Goal: Find specific page/section: Find specific page/section

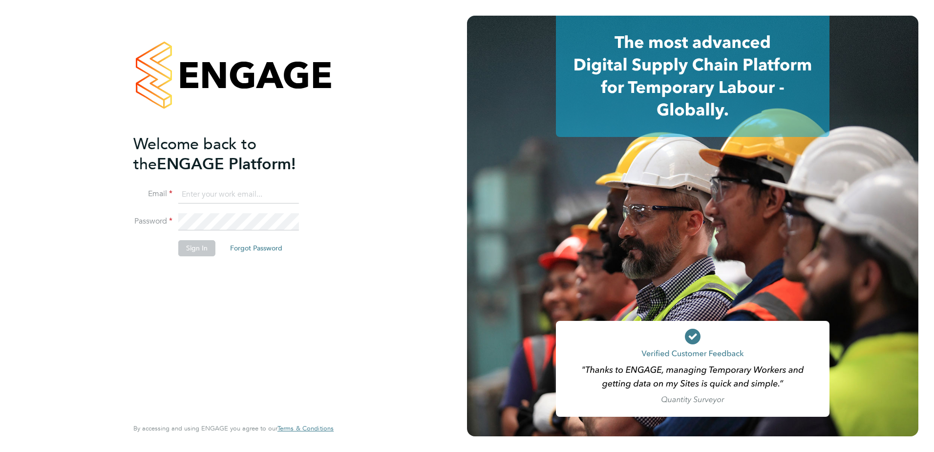
type input "[EMAIL_ADDRESS][PERSON_NAME][DOMAIN_NAME]"
click at [194, 246] on button "Sign In" at bounding box center [196, 248] width 37 height 16
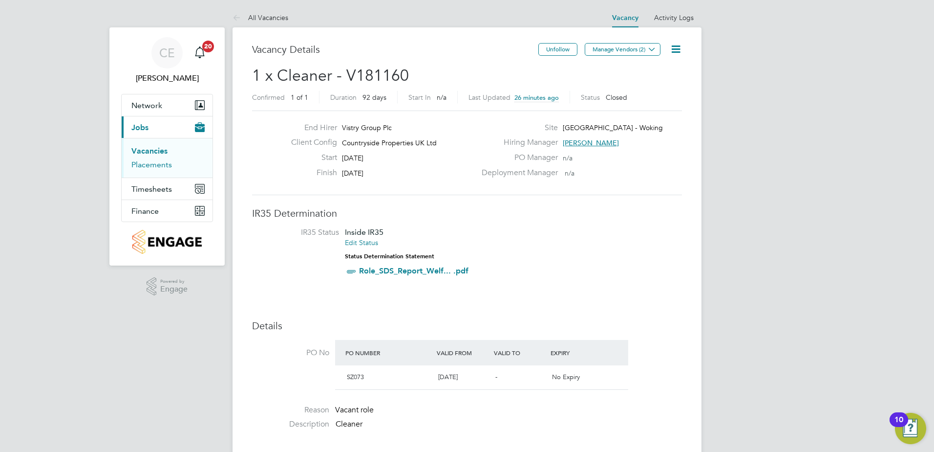
click at [155, 167] on link "Placements" at bounding box center [151, 164] width 41 height 9
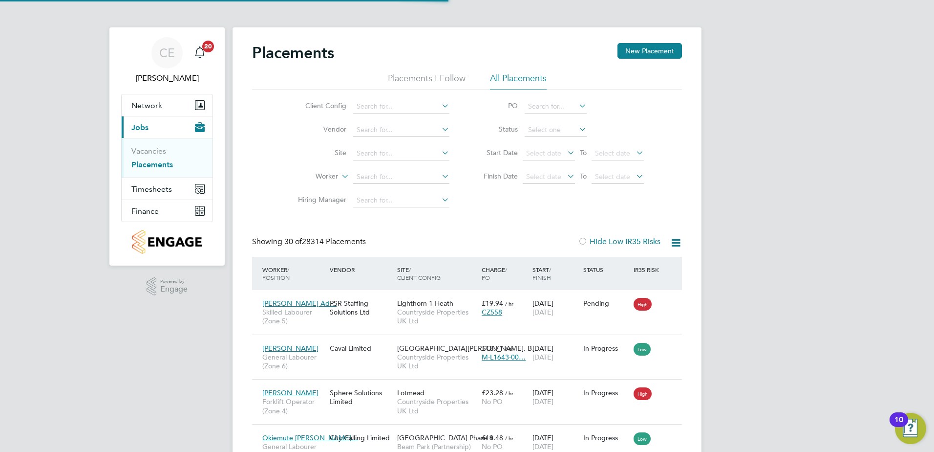
scroll to position [5, 5]
click at [400, 154] on input at bounding box center [401, 154] width 96 height 14
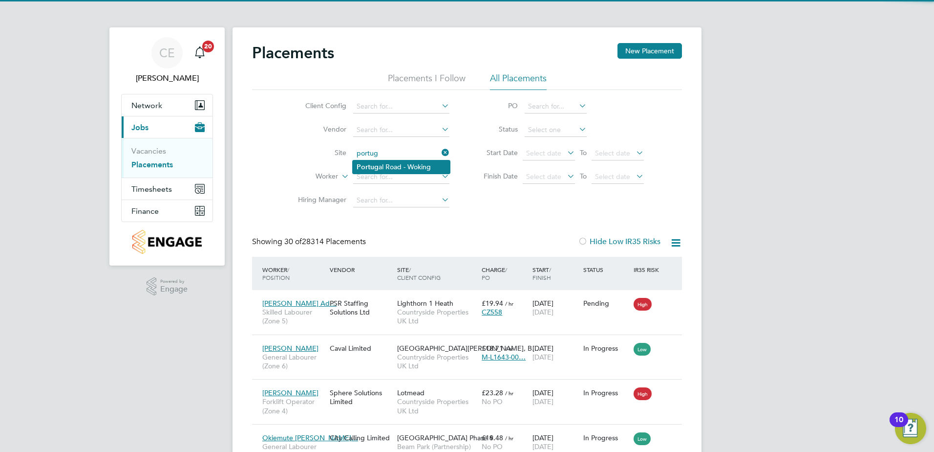
click at [414, 168] on li "[GEOGRAPHIC_DATA] - Woking" at bounding box center [401, 166] width 97 height 13
type input "[GEOGRAPHIC_DATA] - Woking"
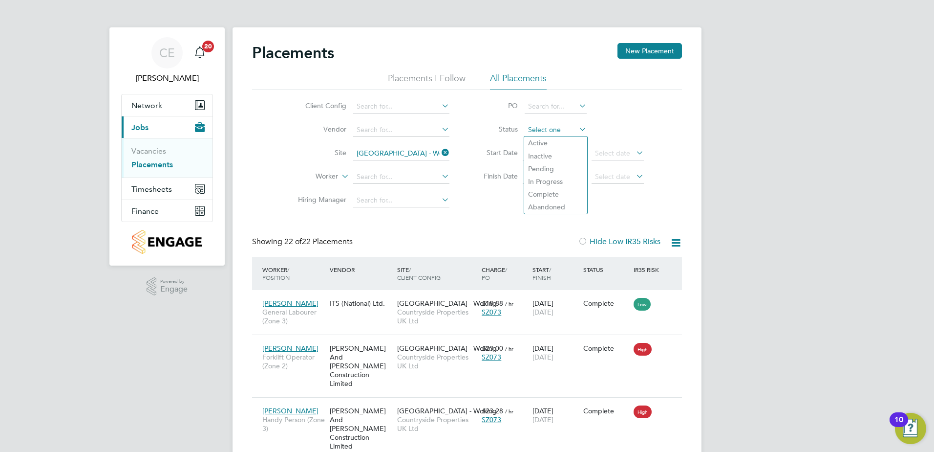
click at [542, 135] on input at bounding box center [556, 130] width 62 height 14
click at [546, 145] on li "Active" at bounding box center [555, 142] width 63 height 13
type input "Active"
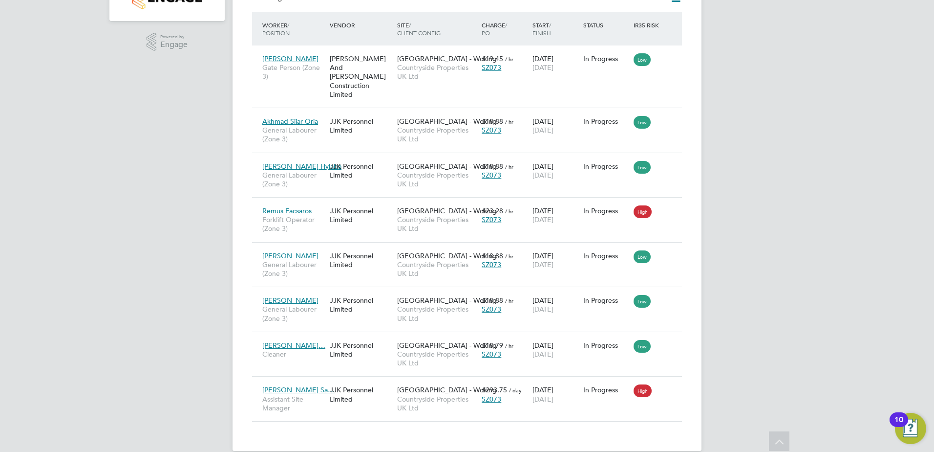
click at [805, 201] on div "CE [PERSON_NAME] Notifications 20 Applications: Network Team Members Sites Work…" at bounding box center [467, 111] width 934 height 711
